Goal: Task Accomplishment & Management: Complete application form

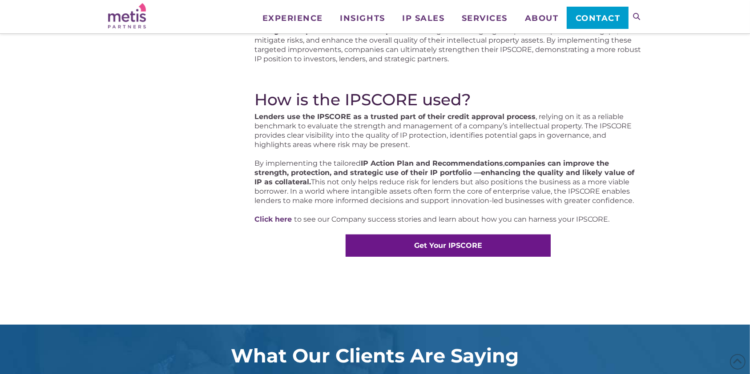
scroll to position [497, 0]
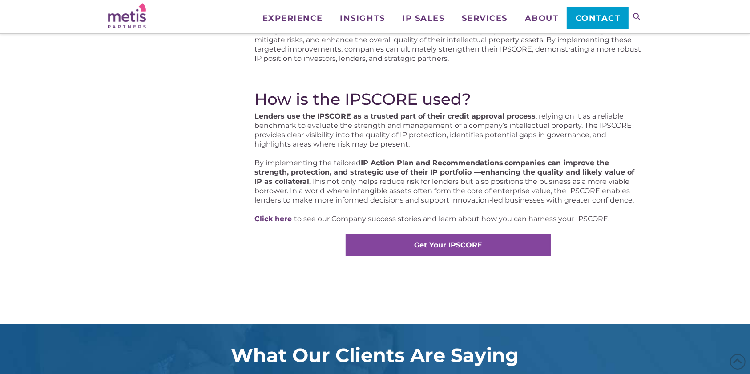
click at [455, 243] on strong "Get Your IPSCORE" at bounding box center [448, 245] width 68 height 8
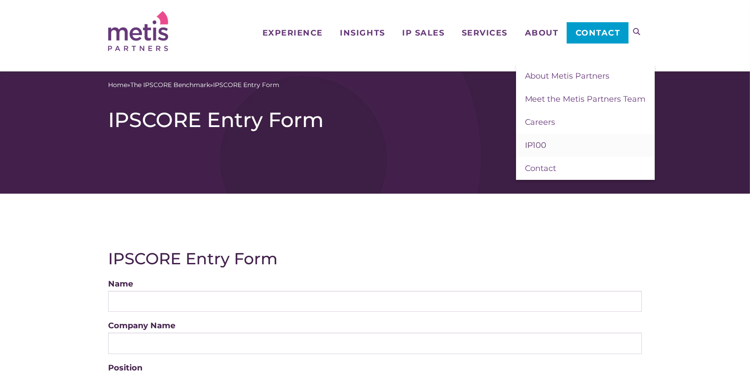
click at [534, 141] on span "IP100" at bounding box center [536, 146] width 22 height 10
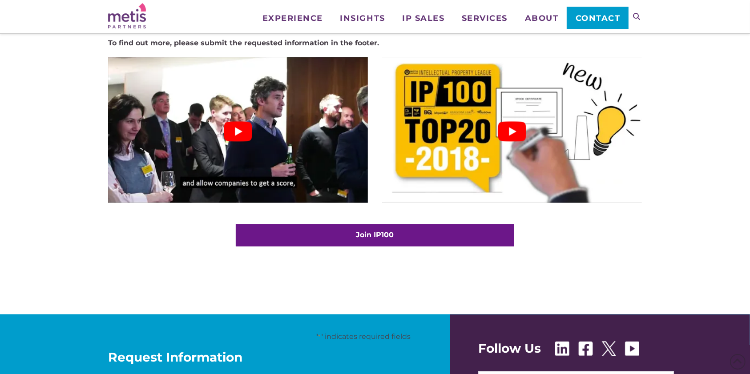
scroll to position [1689, 0]
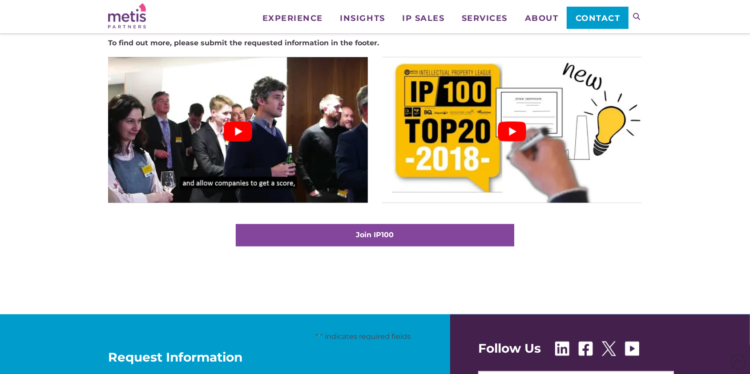
click at [369, 231] on strong "Join IP100" at bounding box center [375, 235] width 38 height 8
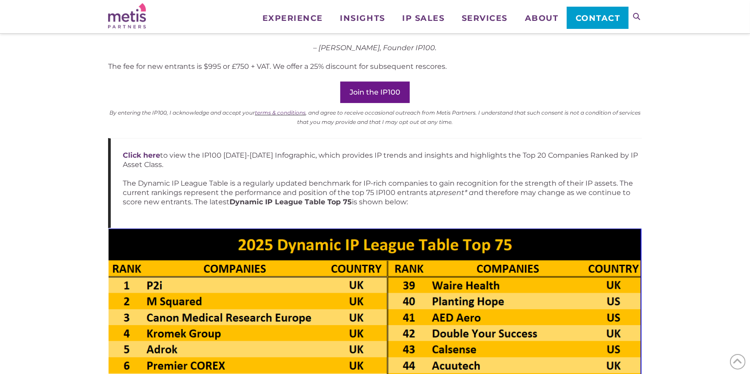
scroll to position [814, 0]
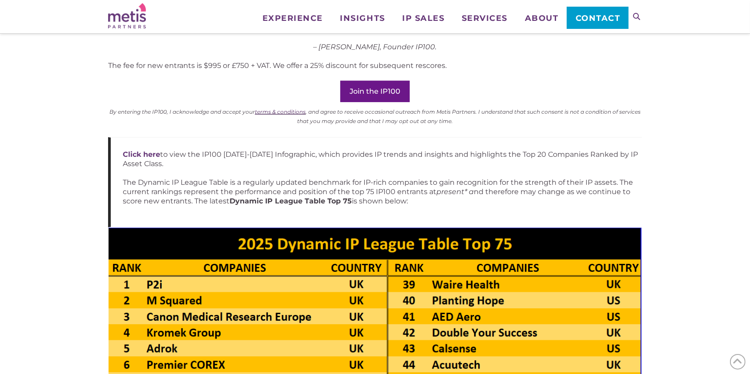
click at [288, 109] on link "terms & conditions" at bounding box center [280, 112] width 51 height 7
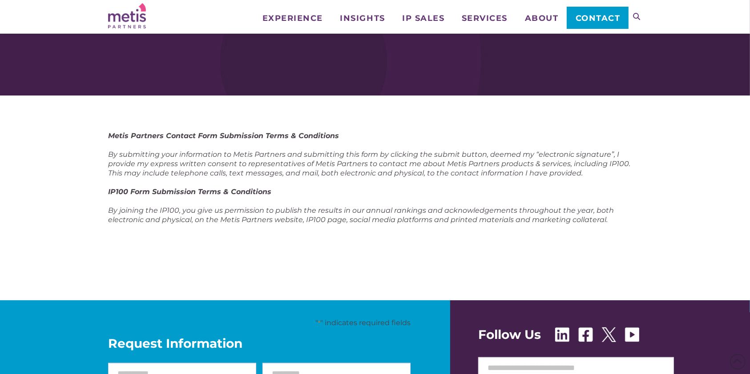
scroll to position [27, 0]
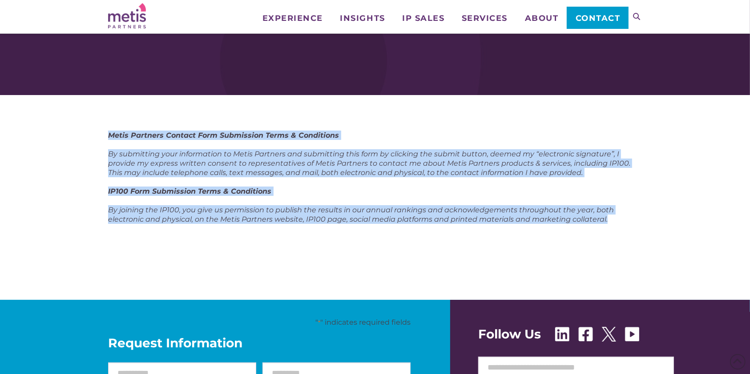
drag, startPoint x: 620, startPoint y: 222, endPoint x: 92, endPoint y: 119, distance: 538.8
click at [92, 119] on div "Metis Partners Contact Form Submission Terms & Conditions By submitting your in…" at bounding box center [375, 197] width 750 height 205
copy div "Metis Partners Contact Form Submission Terms & Conditions By submitting your in…"
